Goal: Information Seeking & Learning: Learn about a topic

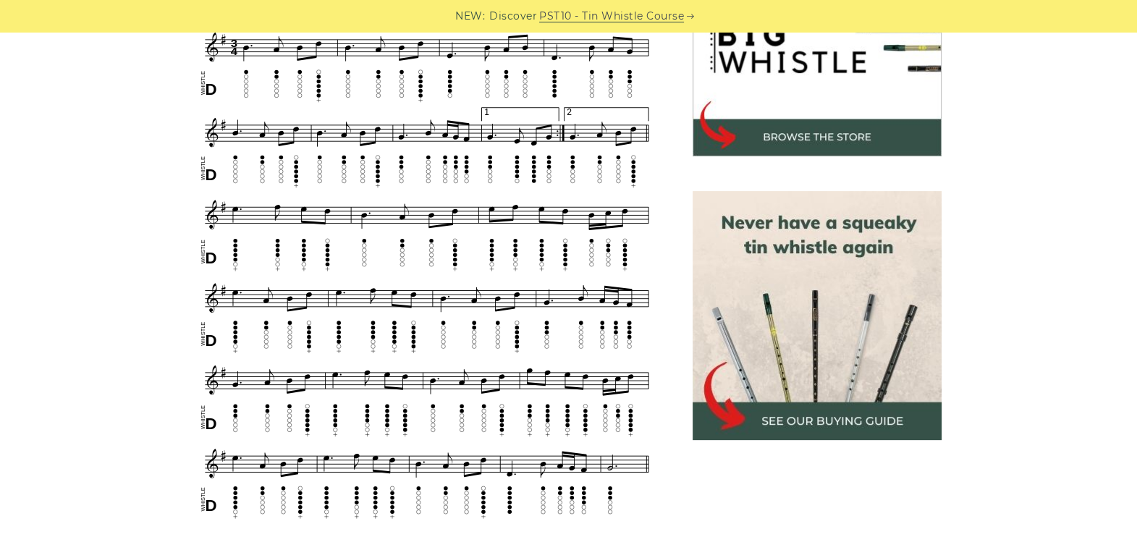
scroll to position [461, 0]
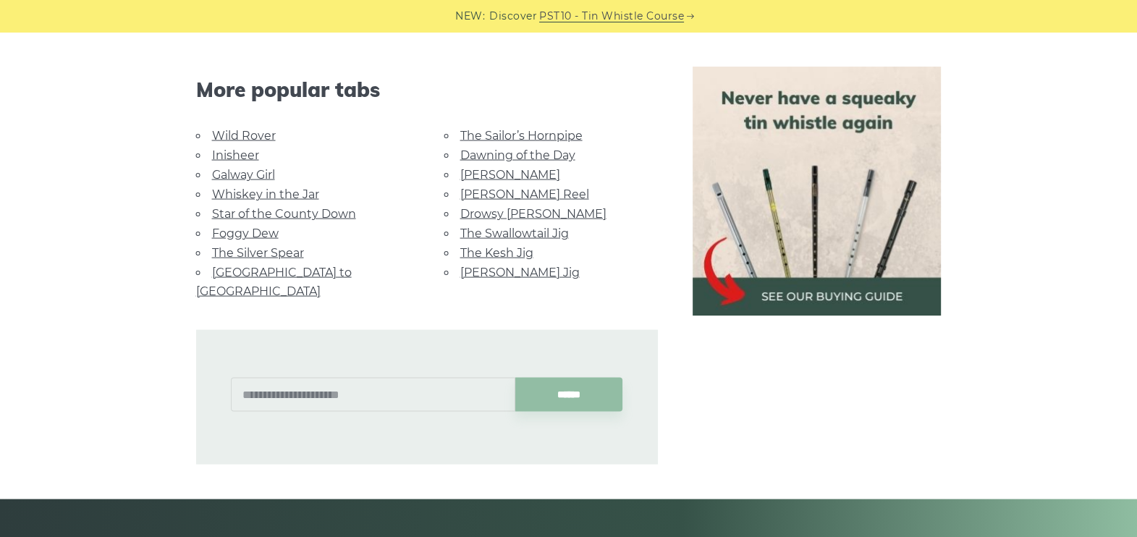
scroll to position [3594, 0]
click at [246, 190] on link "Whiskey in the Jar" at bounding box center [265, 194] width 107 height 14
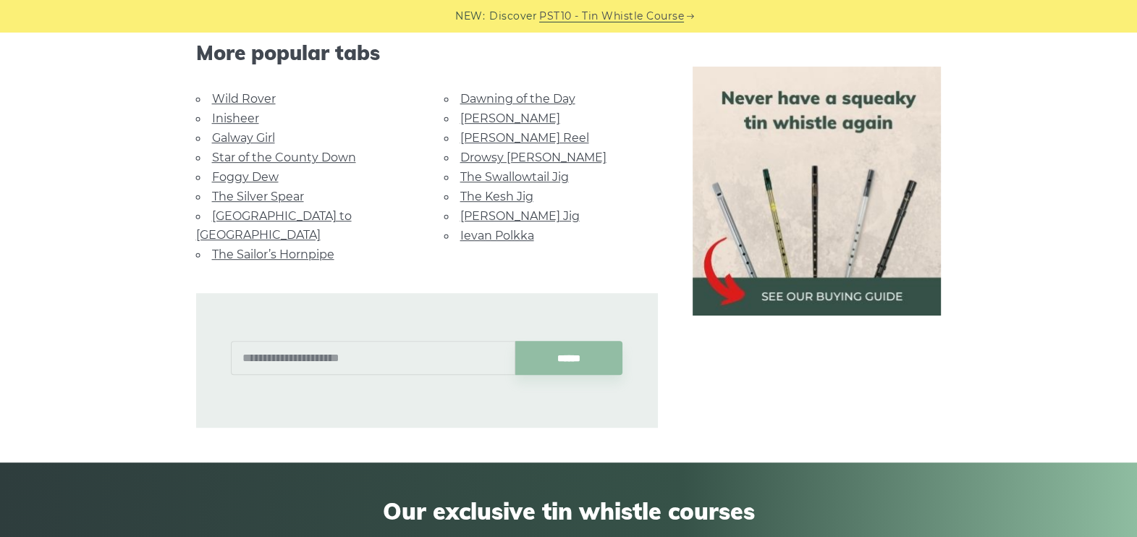
scroll to position [955, 0]
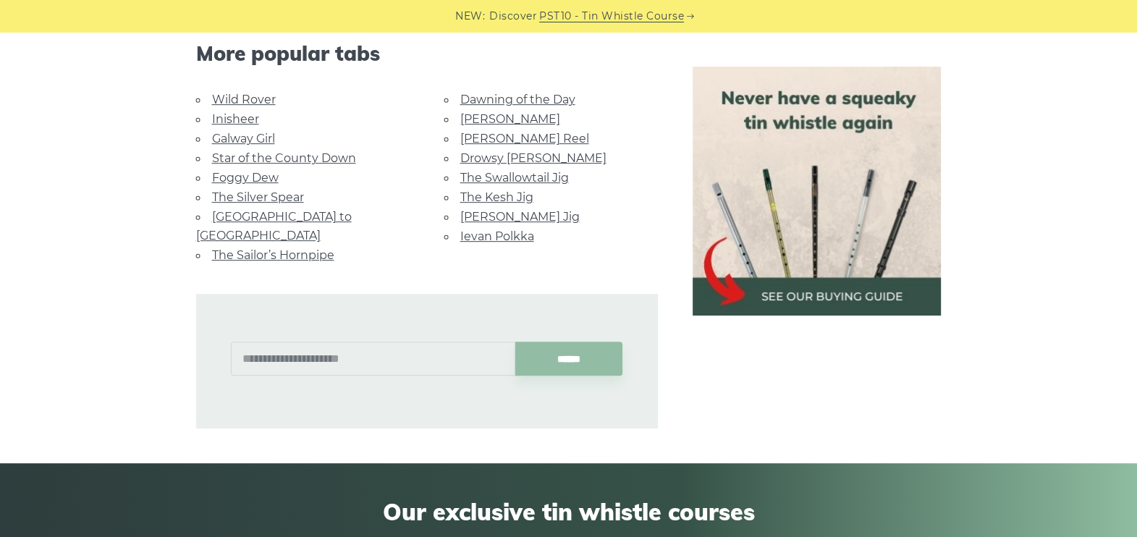
click at [264, 172] on link "Foggy Dew" at bounding box center [245, 178] width 67 height 14
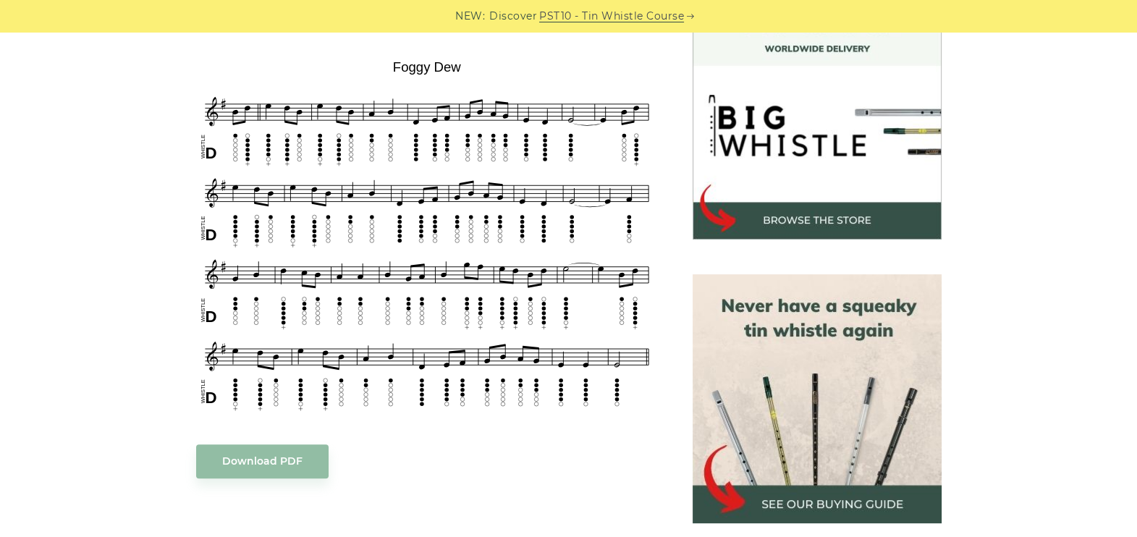
scroll to position [428, 0]
